Goal: Communication & Community: Ask a question

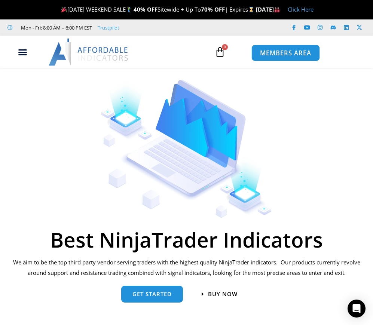
click at [288, 50] on span "MEMBERS AREA" at bounding box center [285, 53] width 51 height 6
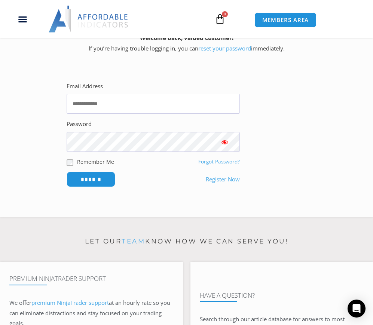
scroll to position [150, 0]
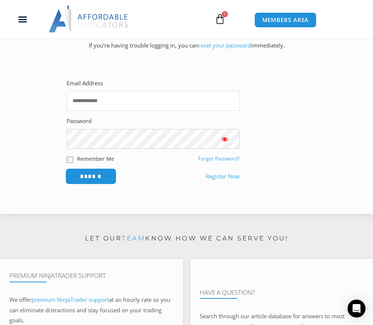
type input "**********"
click at [94, 177] on input "******" at bounding box center [90, 176] width 51 height 16
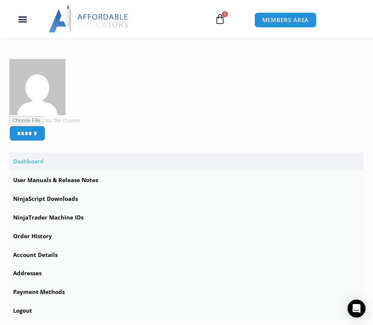
scroll to position [187, 0]
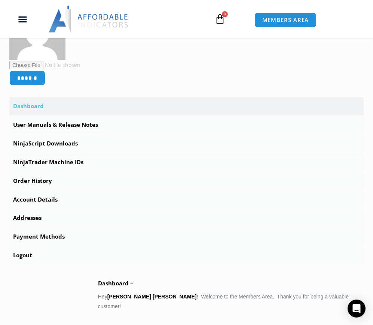
click at [28, 106] on link "Dashboard" at bounding box center [186, 106] width 354 height 18
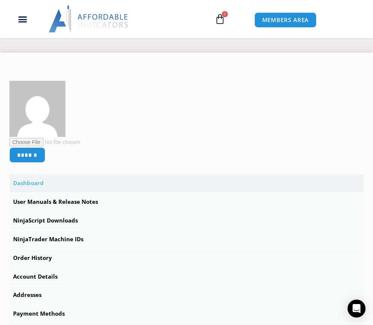
scroll to position [112, 0]
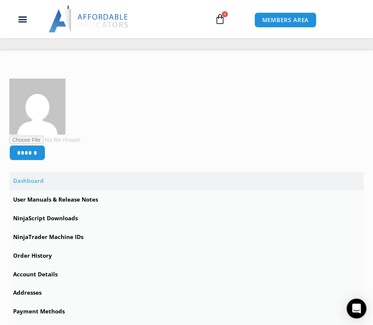
click at [354, 308] on icon "Open Intercom Messenger" at bounding box center [356, 309] width 9 height 10
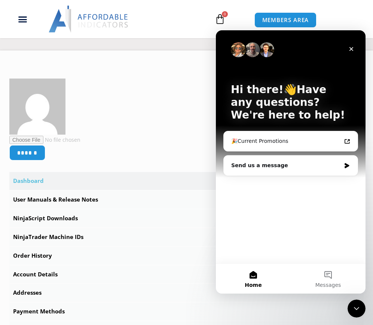
scroll to position [0, 0]
click at [259, 194] on div "Hi there!👋Have any questions? We're here to help! 🎉Current Promotions Send us a…" at bounding box center [291, 146] width 150 height 233
click at [324, 278] on button "Messages" at bounding box center [328, 279] width 75 height 30
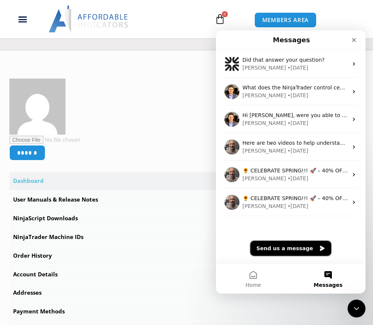
click at [290, 248] on button "Send us a message" at bounding box center [290, 248] width 81 height 15
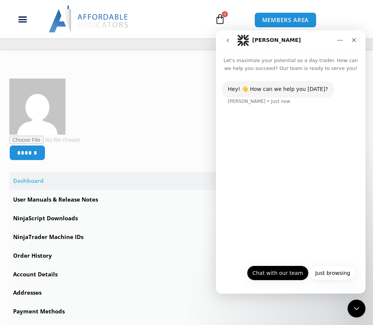
click at [286, 271] on button "Chat with our team" at bounding box center [278, 273] width 62 height 15
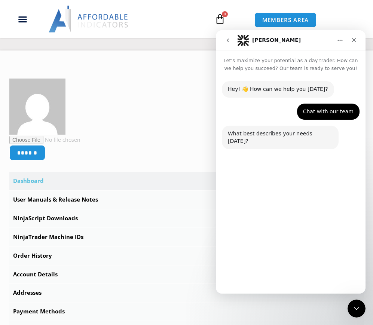
click at [279, 256] on button "Technical Support" at bounding box center [270, 255] width 58 height 15
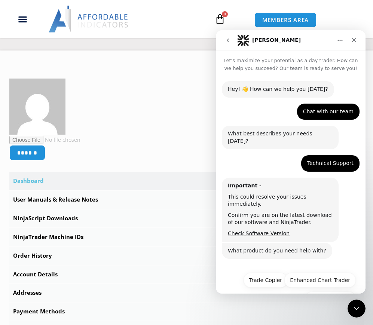
scroll to position [10, 0]
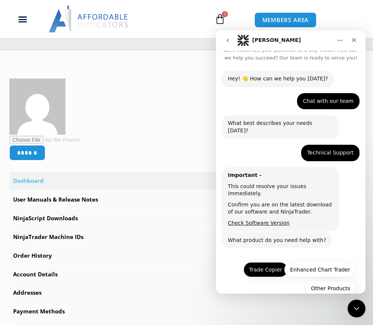
click at [262, 262] on button "Trade Copier" at bounding box center [266, 269] width 44 height 15
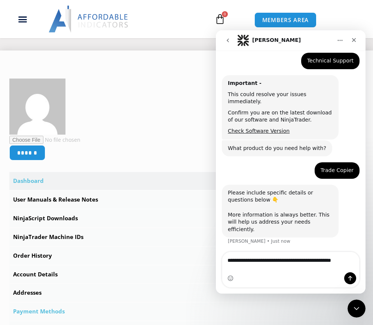
scroll to position [110, 0]
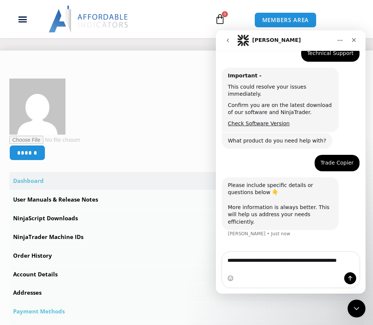
type textarea "**********"
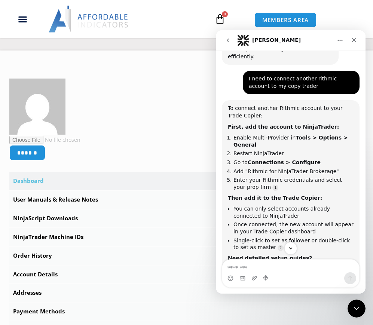
scroll to position [284, 0]
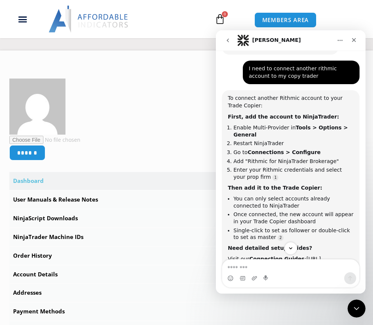
click at [278, 279] on div "Intercom messenger" at bounding box center [290, 278] width 137 height 12
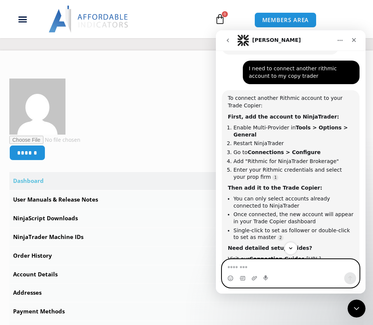
click at [266, 267] on textarea "Message…" at bounding box center [290, 266] width 137 height 13
type textarea "**********"
click at [349, 277] on icon "Send a message…" at bounding box center [350, 278] width 6 height 6
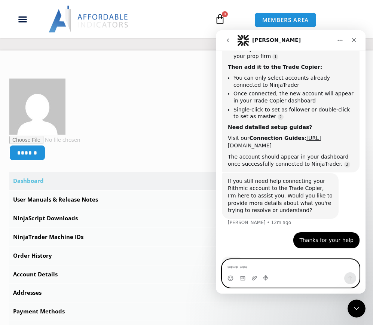
scroll to position [406, 0]
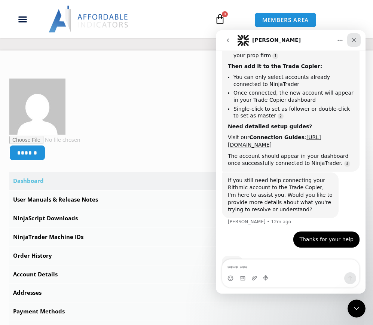
click at [355, 39] on icon "Close" at bounding box center [354, 40] width 4 height 4
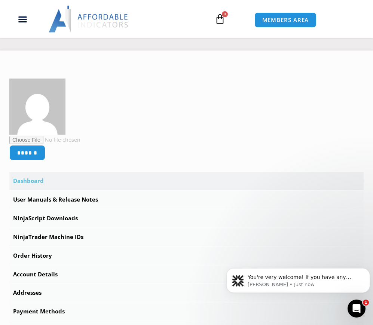
scroll to position [418, 0]
